Goal: Task Accomplishment & Management: Manage account settings

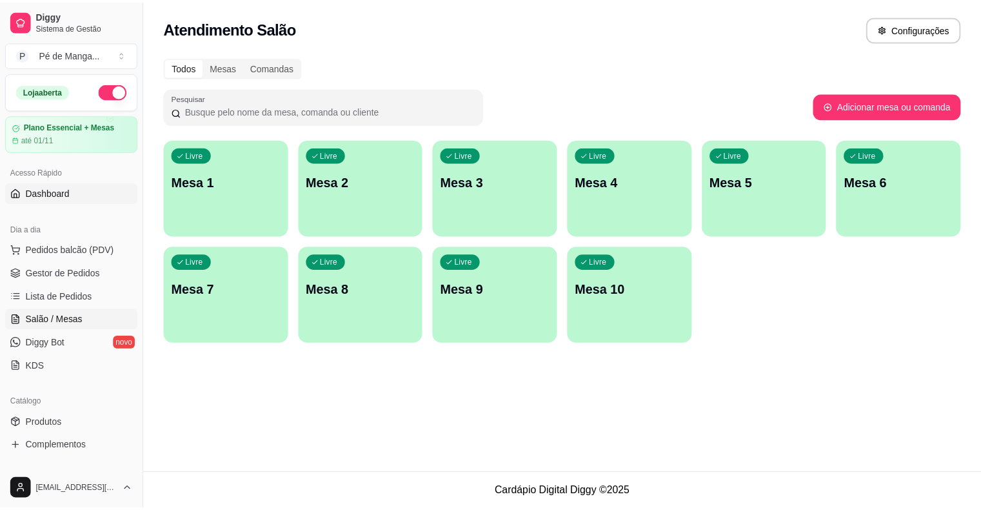
scroll to position [5, 0]
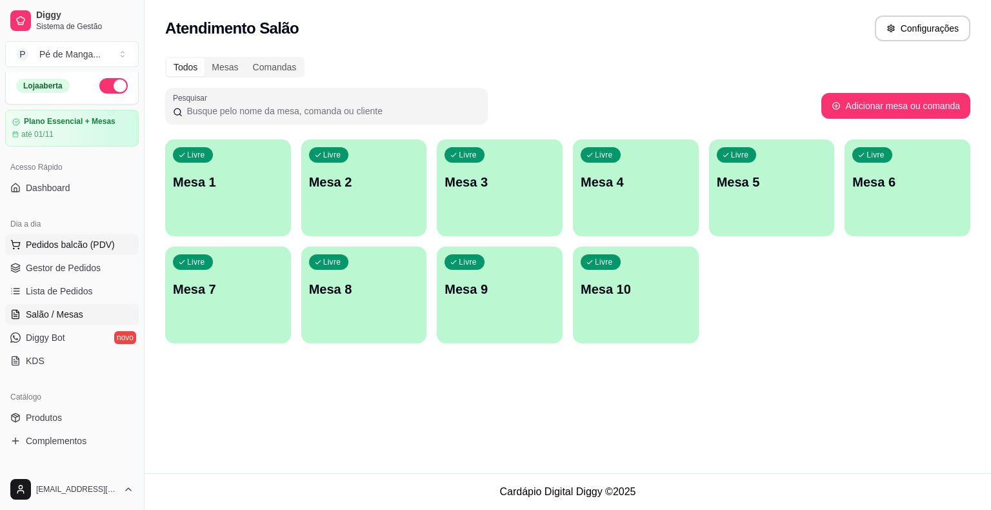
click at [59, 239] on span "Pedidos balcão (PDV)" at bounding box center [70, 244] width 89 height 13
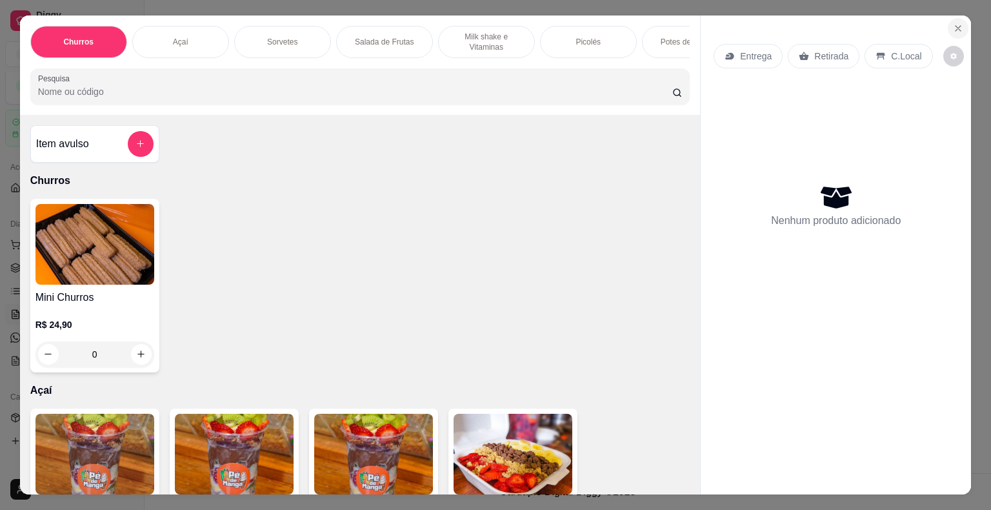
click at [954, 23] on icon "Close" at bounding box center [958, 28] width 10 height 10
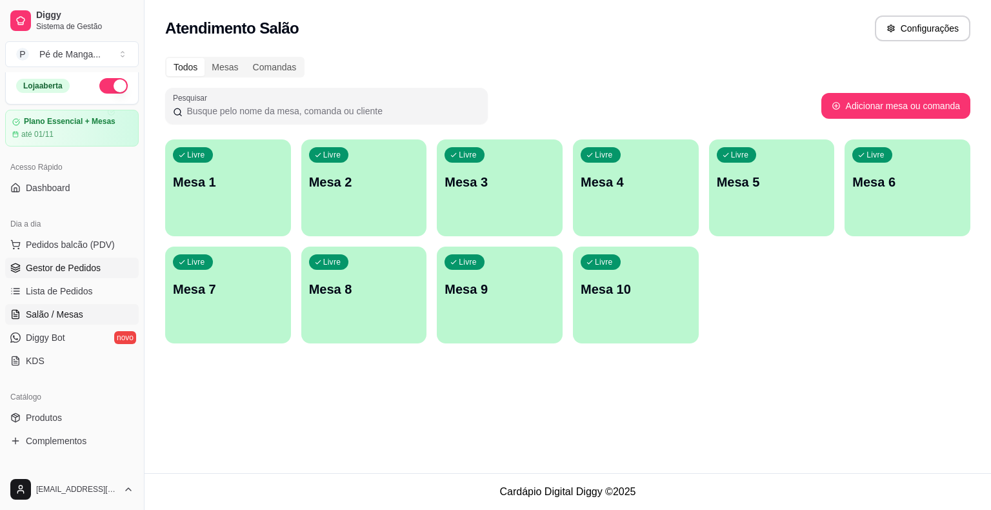
click at [61, 263] on span "Gestor de Pedidos" at bounding box center [63, 267] width 75 height 13
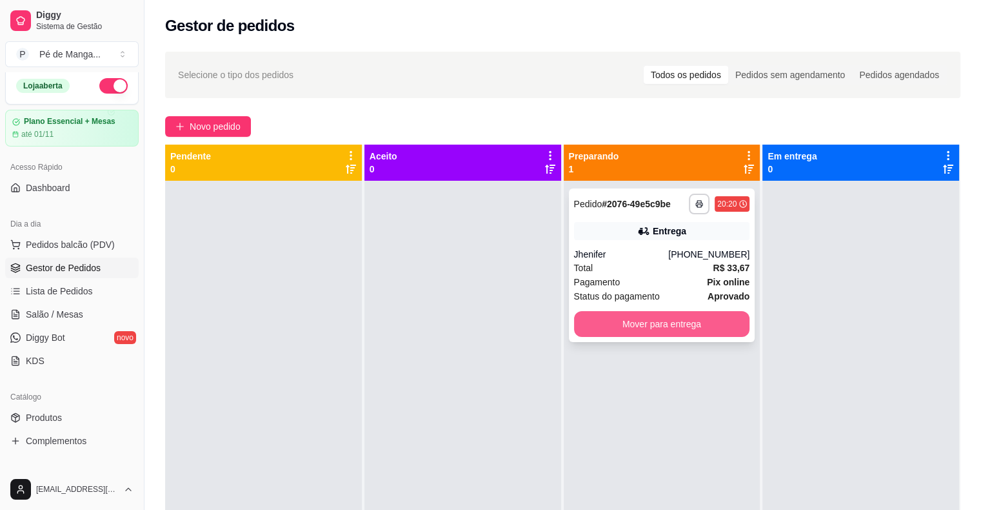
click at [668, 320] on button "Mover para entrega" at bounding box center [662, 324] width 176 height 26
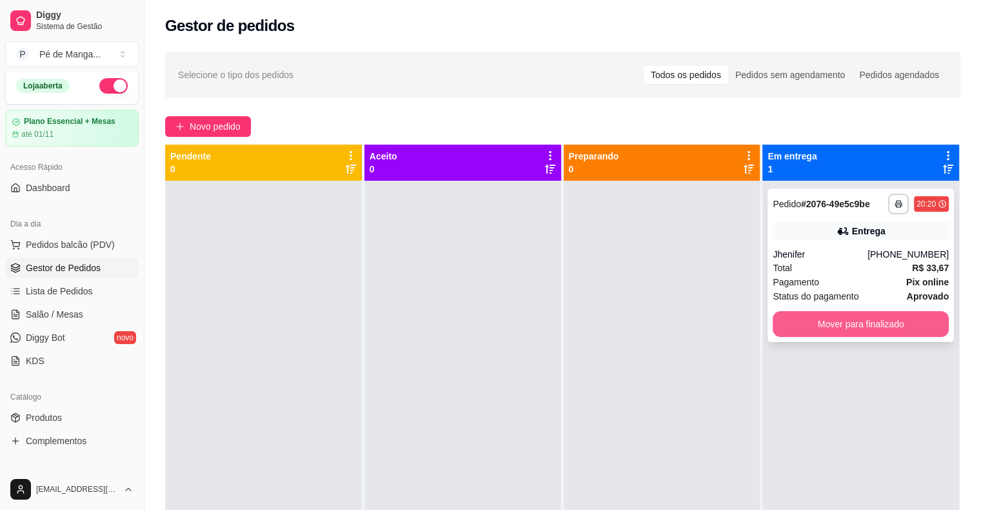
click at [836, 325] on button "Mover para finalizado" at bounding box center [861, 324] width 176 height 26
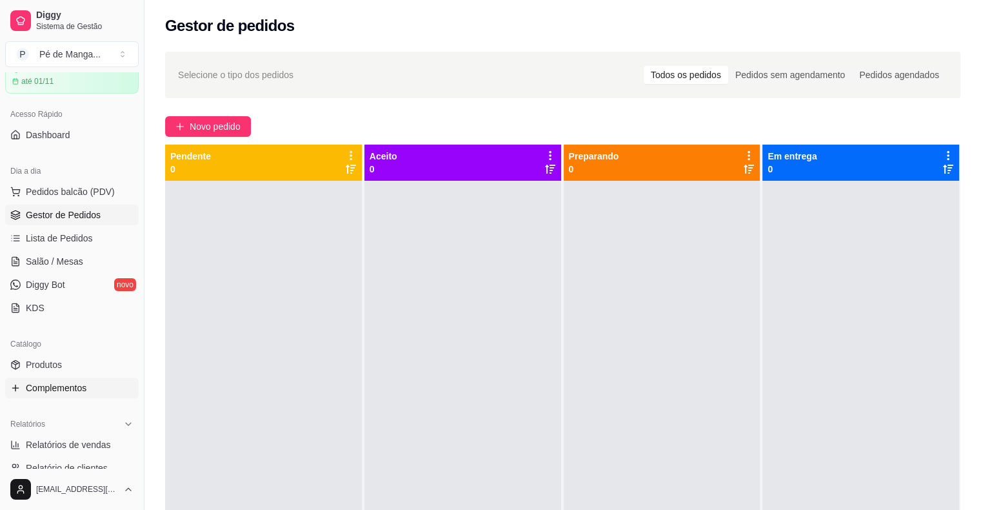
scroll to position [134, 0]
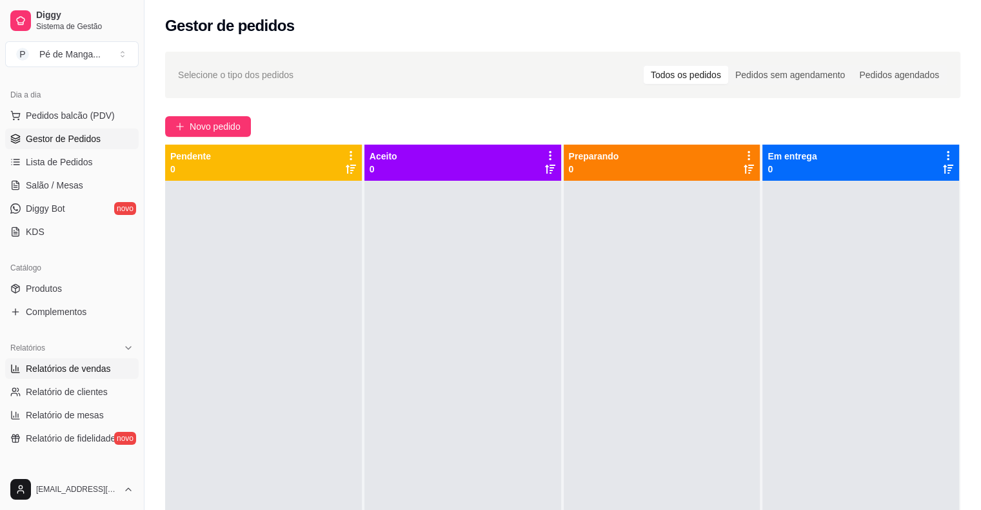
click at [70, 369] on span "Relatórios de vendas" at bounding box center [68, 368] width 85 height 13
select select "ALL"
select select "0"
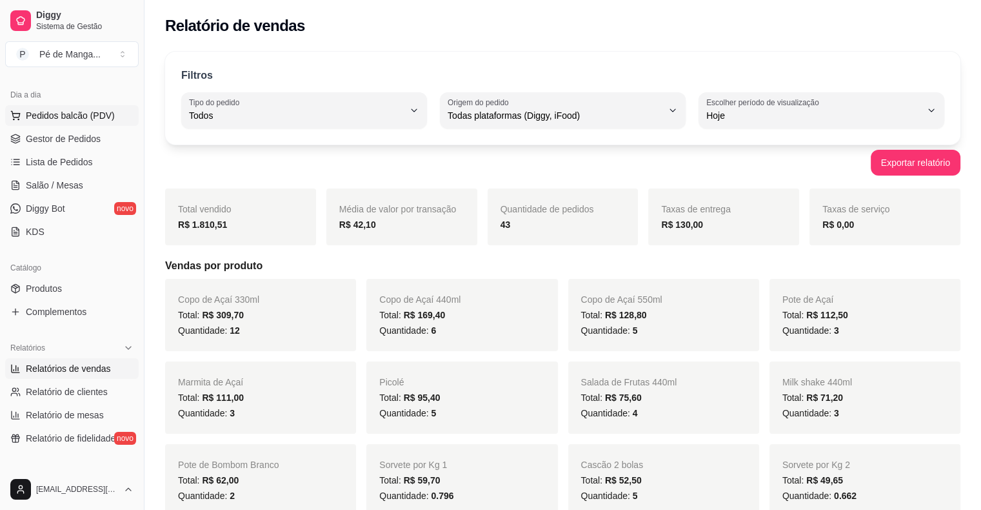
click at [45, 114] on span "Pedidos balcão (PDV)" at bounding box center [70, 115] width 89 height 13
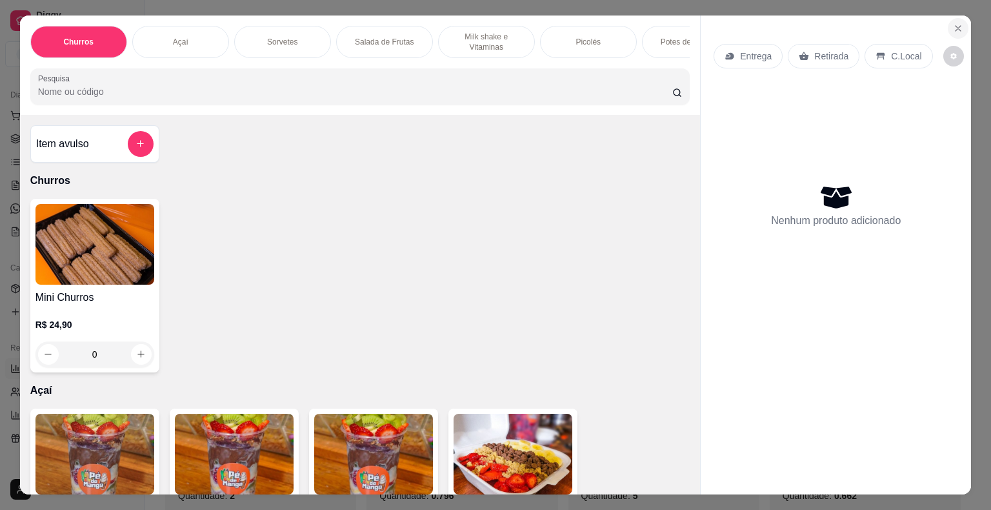
click at [956, 26] on icon "Close" at bounding box center [958, 28] width 5 height 5
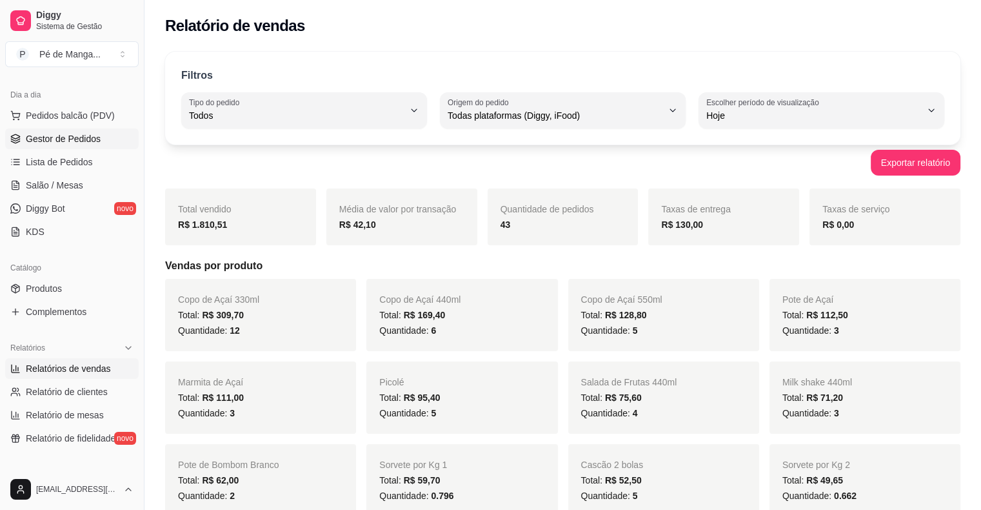
click at [54, 138] on span "Gestor de Pedidos" at bounding box center [63, 138] width 75 height 13
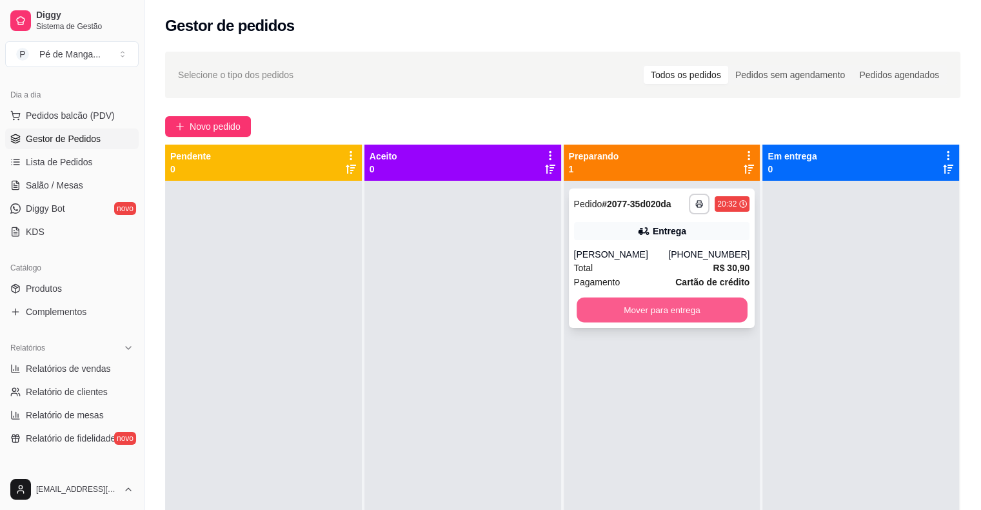
click at [683, 307] on button "Mover para entrega" at bounding box center [662, 309] width 171 height 25
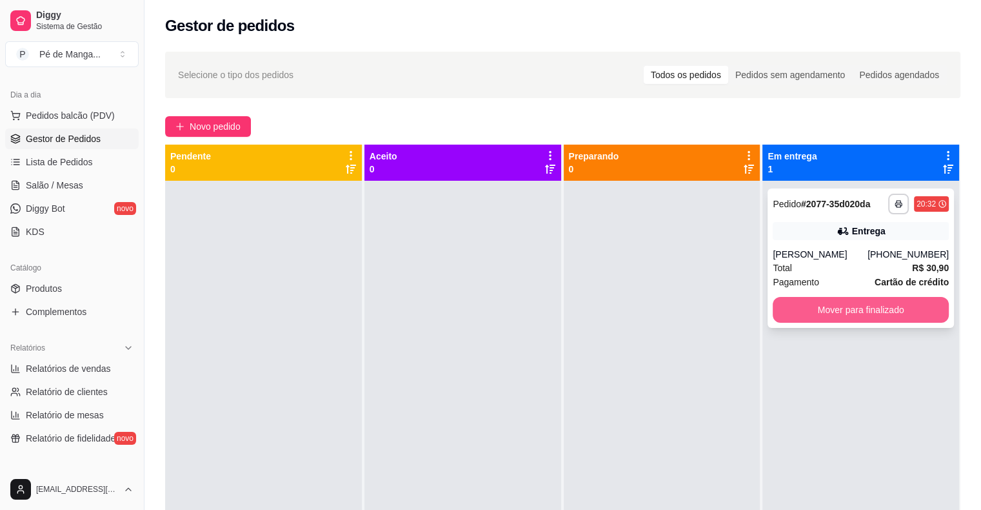
click at [844, 310] on button "Mover para finalizado" at bounding box center [861, 310] width 176 height 26
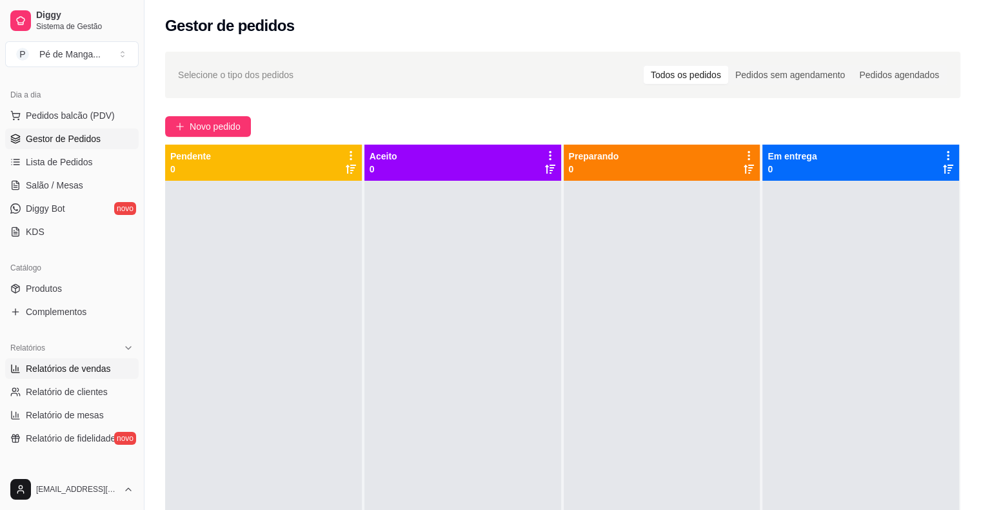
click at [98, 372] on span "Relatórios de vendas" at bounding box center [68, 368] width 85 height 13
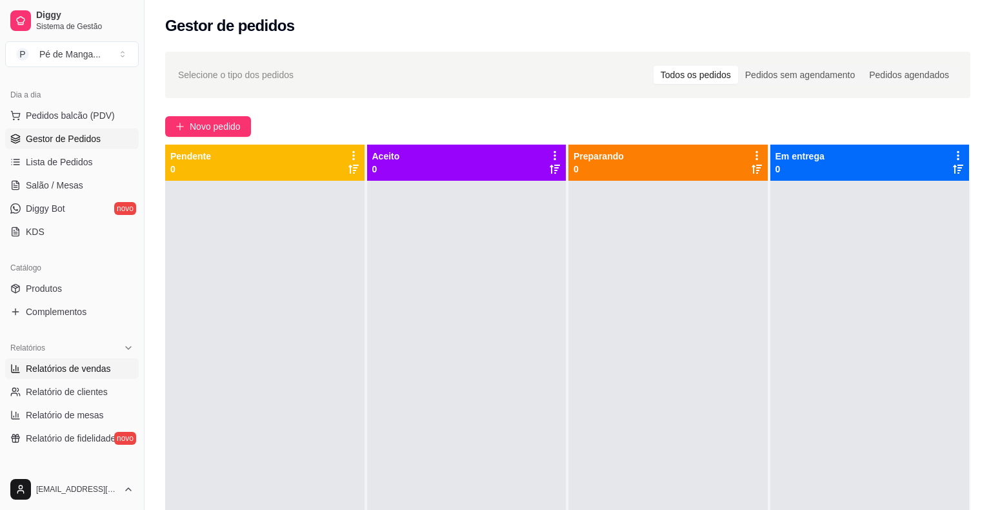
select select "ALL"
select select "0"
